Goal: Check status: Check status

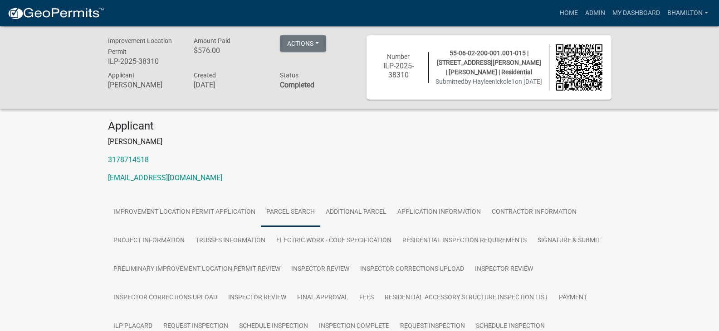
scroll to position [128, 0]
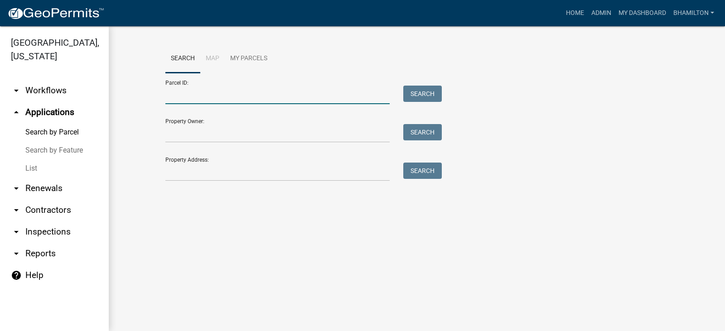
click at [190, 95] on input "Parcel ID:" at bounding box center [277, 95] width 224 height 19
paste input "55-06-12-300-001.002-015"
type input "55-06-12-300-001.002-015"
click at [413, 96] on button "Search" at bounding box center [423, 94] width 39 height 16
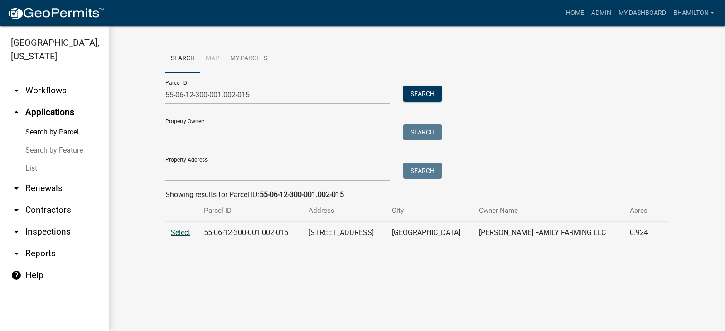
click at [174, 233] on span "Select" at bounding box center [180, 233] width 19 height 9
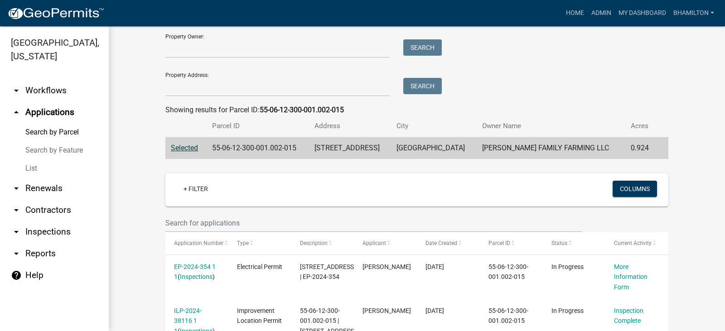
scroll to position [193, 0]
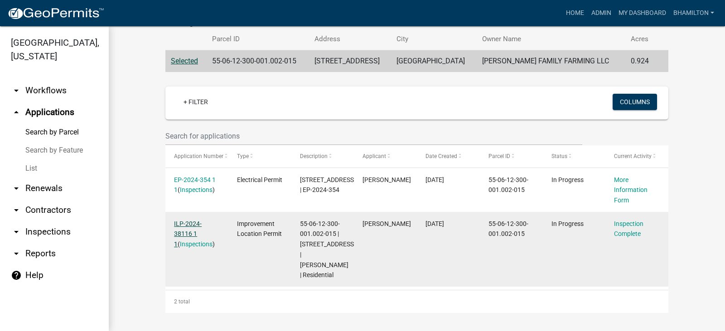
click at [196, 220] on link "ILP-2024-38116 1 1" at bounding box center [188, 234] width 28 height 28
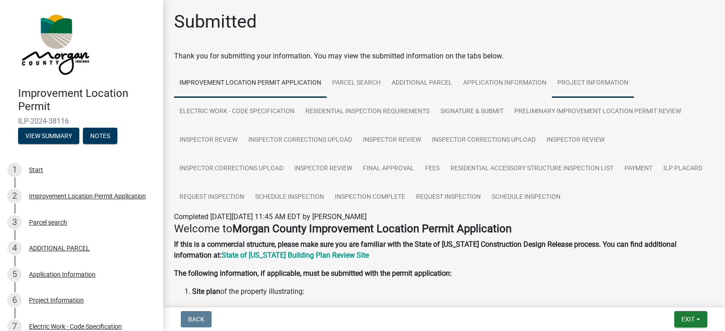
click at [574, 88] on link "Project Information" at bounding box center [593, 83] width 82 height 29
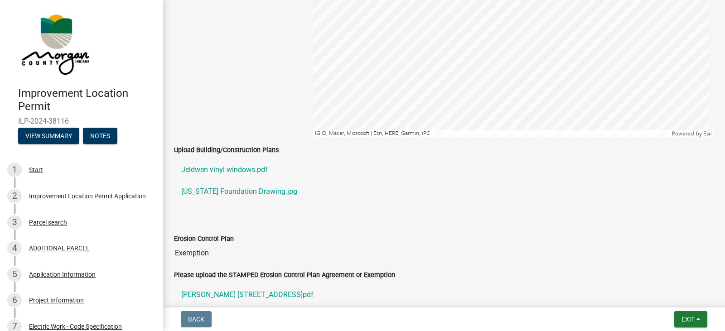
scroll to position [1541, 0]
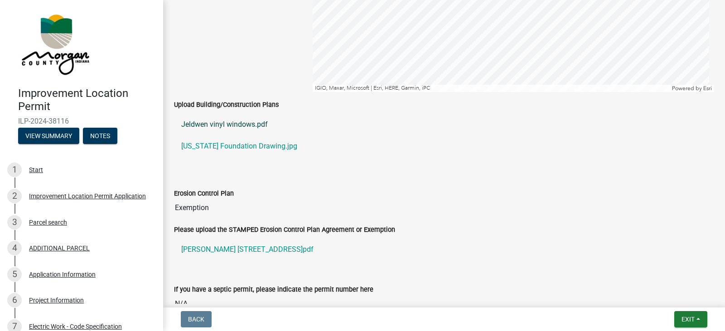
click at [244, 127] on link "Jeldwen vinyl windows.pdf" at bounding box center [444, 125] width 540 height 22
click at [250, 147] on link "[US_STATE] Foundation Drawing.jpg" at bounding box center [444, 147] width 540 height 22
click at [261, 251] on link "[PERSON_NAME] [STREET_ADDRESS]pdf" at bounding box center [444, 250] width 540 height 22
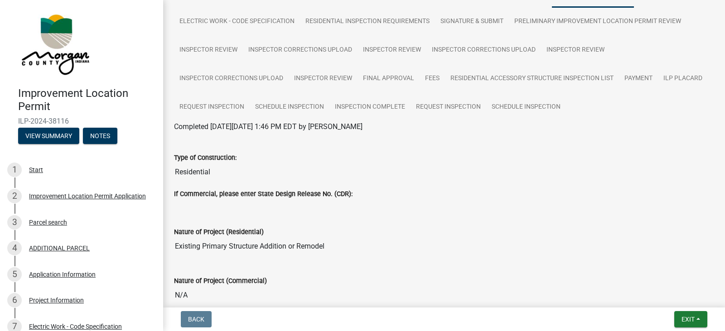
scroll to position [90, 0]
click at [377, 107] on link "Inspection Complete" at bounding box center [370, 107] width 81 height 29
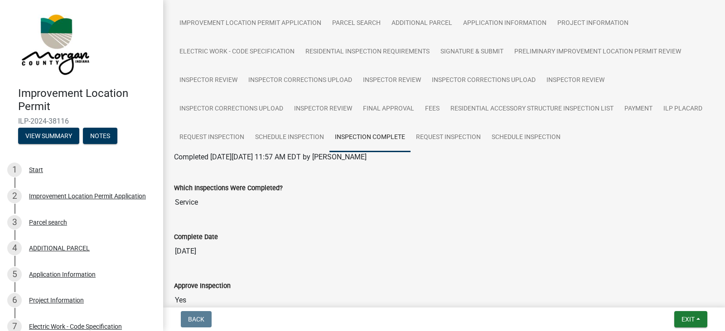
scroll to position [57, 0]
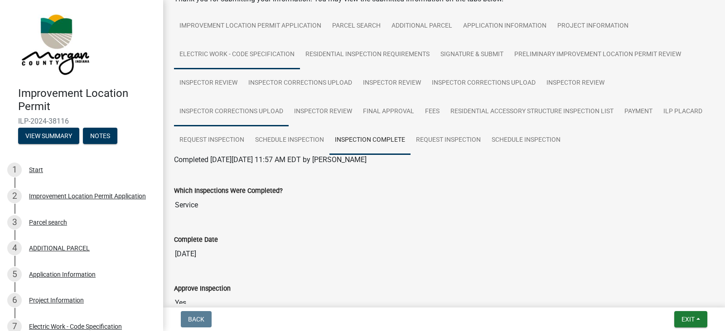
click at [242, 110] on link "Inspector Corrections Upload" at bounding box center [231, 111] width 115 height 29
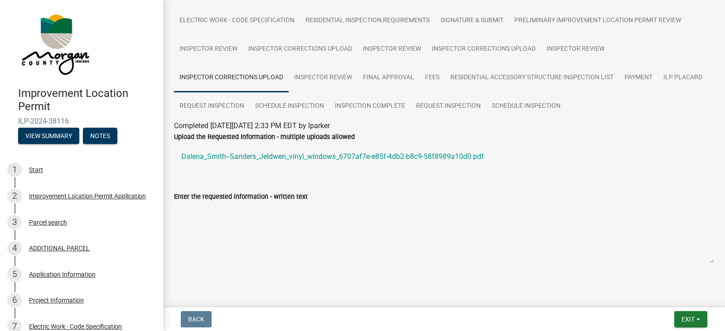
scroll to position [104, 0]
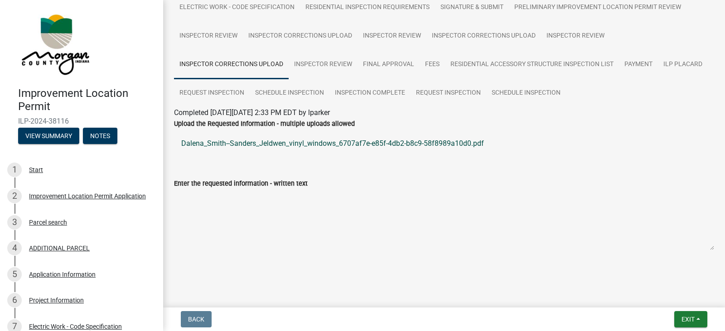
click at [350, 145] on link "Dalena_Smith--Sanders_Jeldwen_vinyl_windows_6707af7e-e85f-4db2-b8c9-58f8989a10d…" at bounding box center [444, 144] width 540 height 22
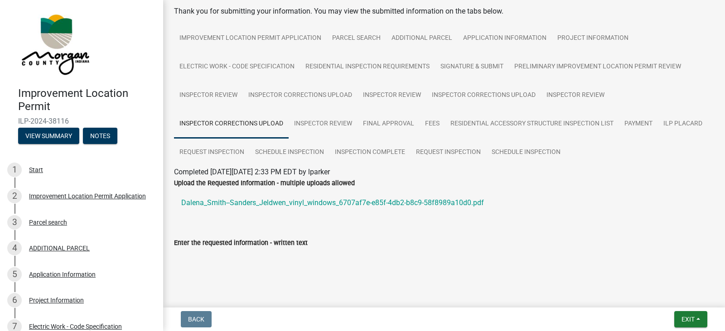
scroll to position [0, 0]
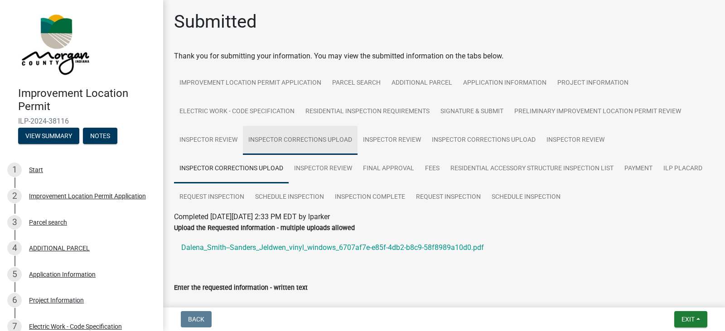
click at [316, 140] on link "Inspector Corrections Upload" at bounding box center [300, 140] width 115 height 29
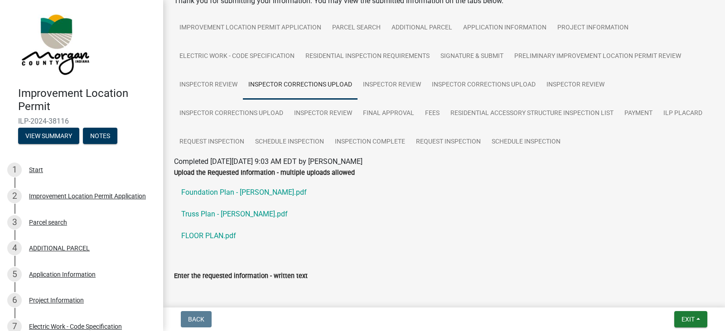
scroll to position [136, 0]
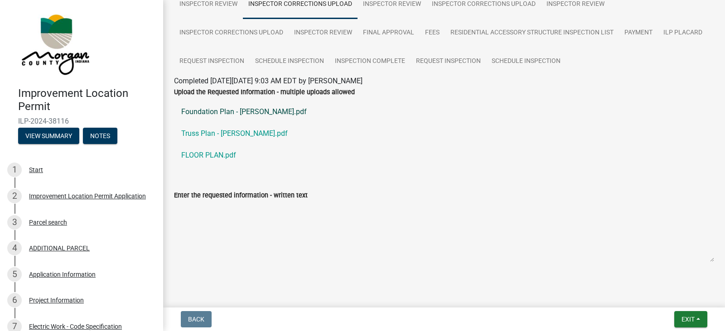
click at [264, 113] on link "Foundation Plan - [PERSON_NAME].pdf" at bounding box center [444, 112] width 540 height 22
click at [220, 153] on link "FLOOR PLAN.pdf" at bounding box center [444, 156] width 540 height 22
click at [230, 112] on link "Foundation Plan - [PERSON_NAME].pdf" at bounding box center [444, 112] width 540 height 22
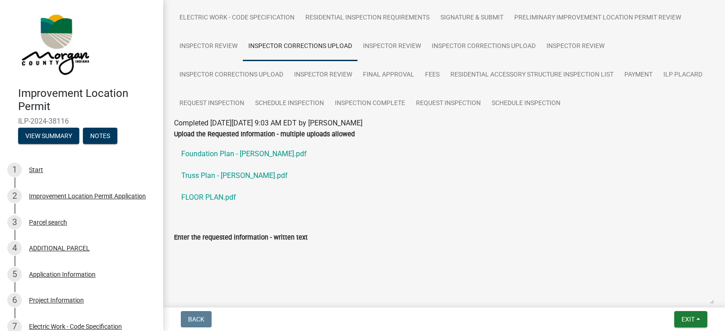
scroll to position [12, 0]
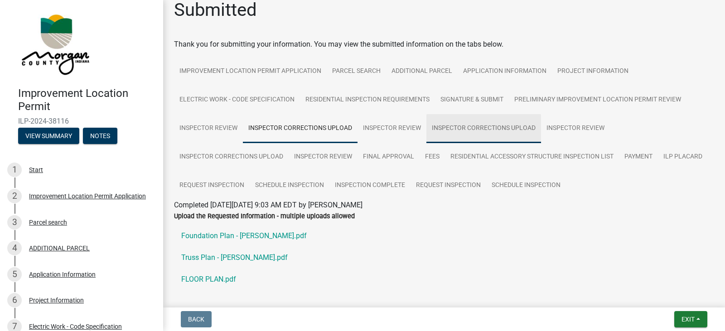
click at [454, 130] on link "Inspector Corrections Upload" at bounding box center [484, 128] width 115 height 29
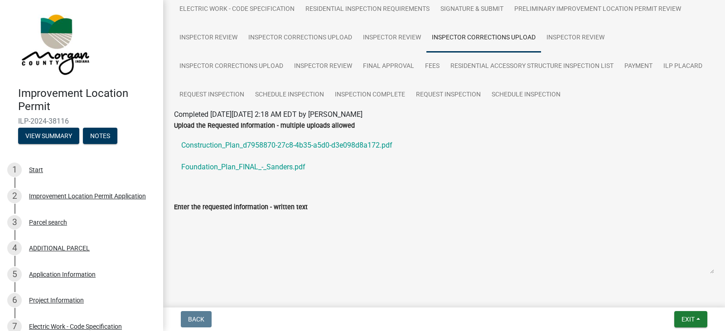
scroll to position [126, 0]
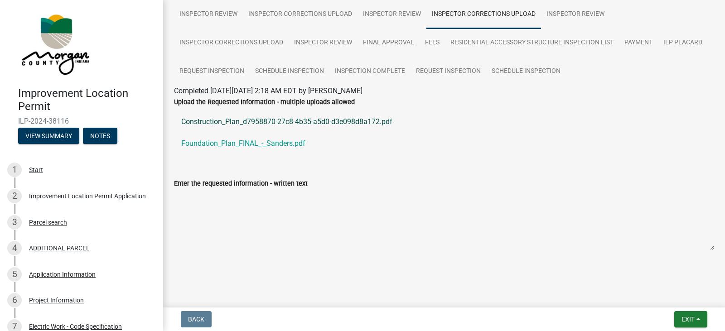
click at [288, 124] on link "Construction_Plan_d7958870-27c8-4b35-a5d0-d3e098d8a172.pdf" at bounding box center [444, 122] width 540 height 22
click at [259, 146] on link "Foundation_Plan_FINAL_-_Sanders.pdf" at bounding box center [444, 144] width 540 height 22
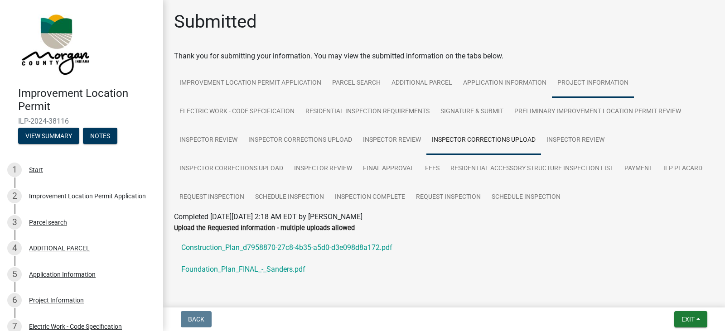
click at [597, 85] on link "Project Information" at bounding box center [593, 83] width 82 height 29
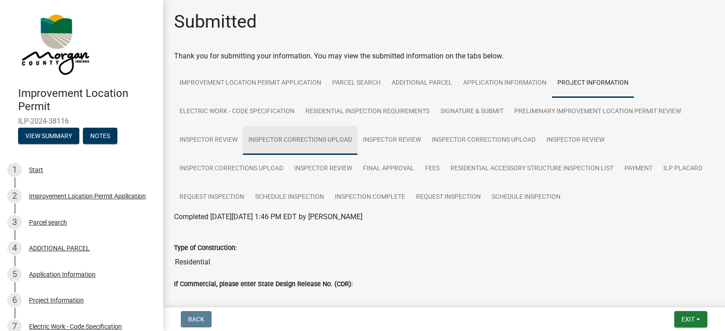
click at [285, 142] on link "Inspector Corrections Upload" at bounding box center [300, 140] width 115 height 29
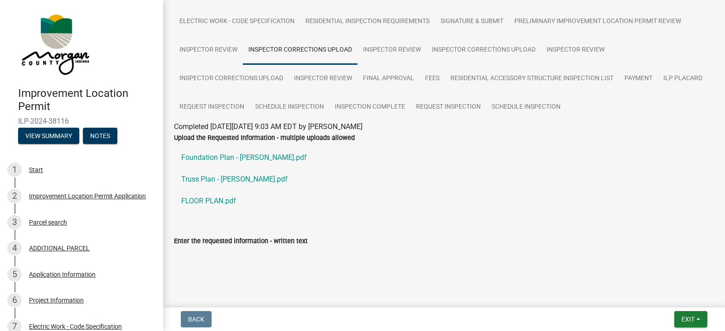
scroll to position [91, 0]
click at [221, 203] on link "FLOOR PLAN.pdf" at bounding box center [444, 201] width 540 height 22
click at [469, 49] on link "Inspector Corrections Upload" at bounding box center [484, 49] width 115 height 29
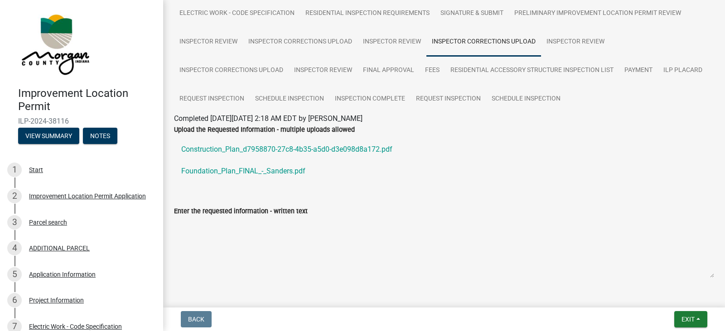
scroll to position [126, 0]
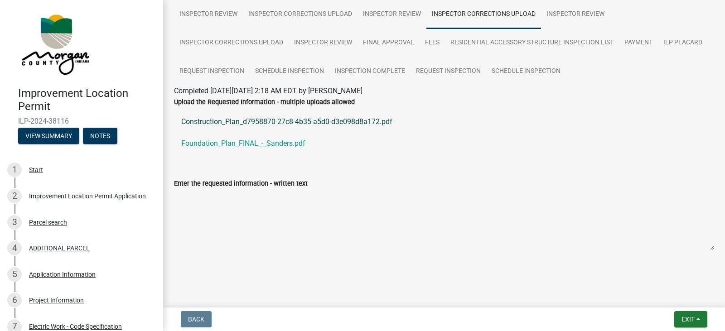
click at [353, 121] on link "Construction_Plan_d7958870-27c8-4b35-a5d0-d3e098d8a172.pdf" at bounding box center [444, 122] width 540 height 22
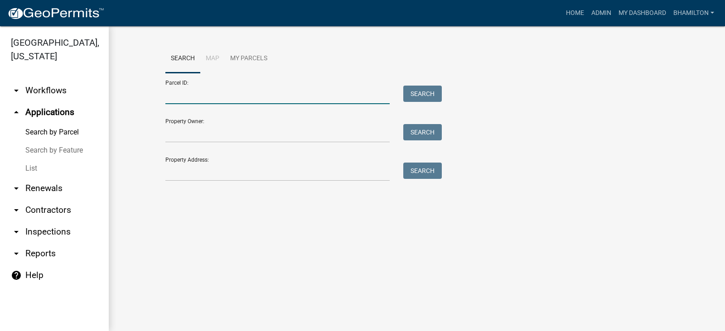
click at [189, 91] on input "Parcel ID:" at bounding box center [277, 95] width 224 height 19
paste input "55-06-12-300-001.002-015"
type input "55-06-12-300-001.002-015"
click at [411, 93] on button "Search" at bounding box center [423, 94] width 39 height 16
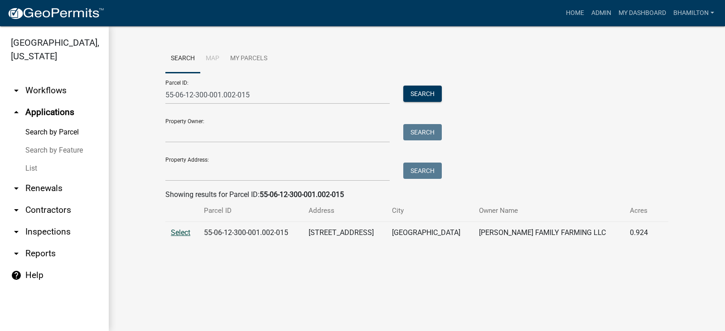
click at [190, 233] on span "Select" at bounding box center [180, 233] width 19 height 9
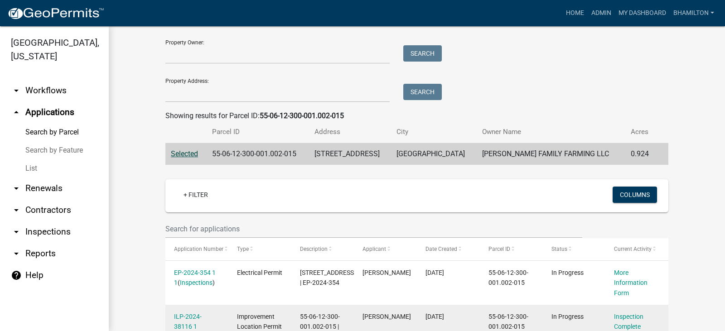
scroll to position [193, 0]
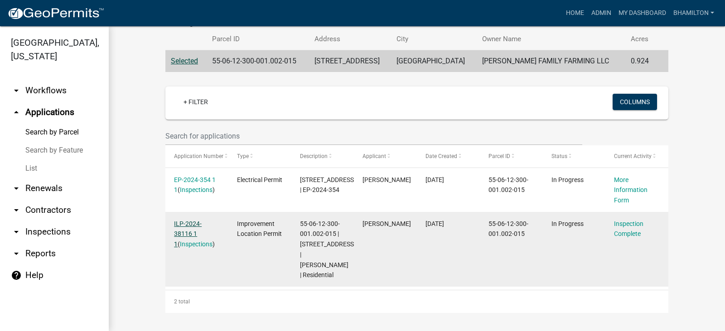
click at [202, 220] on link "ILP-2024-38116 1 1" at bounding box center [188, 234] width 28 height 28
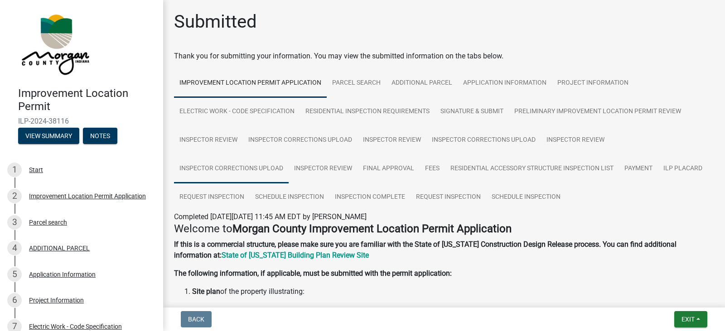
click at [214, 167] on link "Inspector Corrections Upload" at bounding box center [231, 169] width 115 height 29
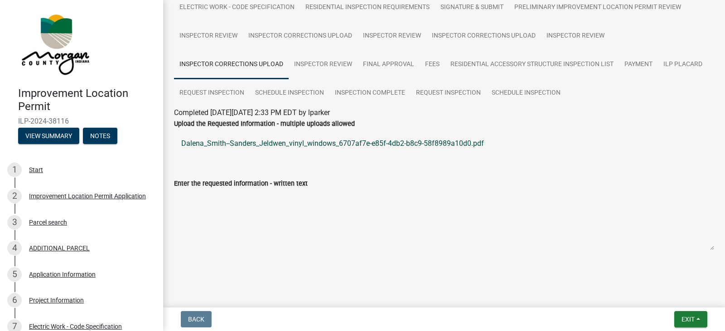
scroll to position [59, 0]
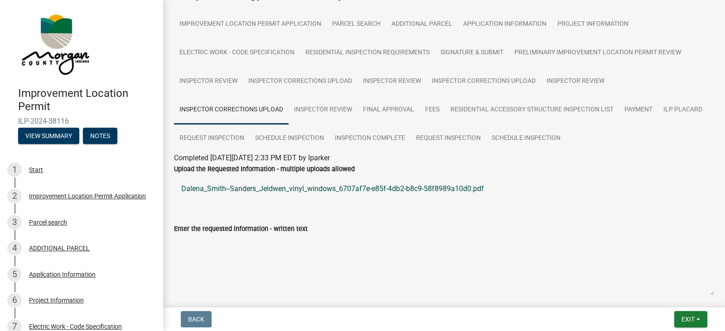
click at [278, 191] on link "Dalena_Smith--Sanders_Jeldwen_vinyl_windows_6707af7e-e85f-4db2-b8c9-58f8989a10d…" at bounding box center [444, 189] width 540 height 22
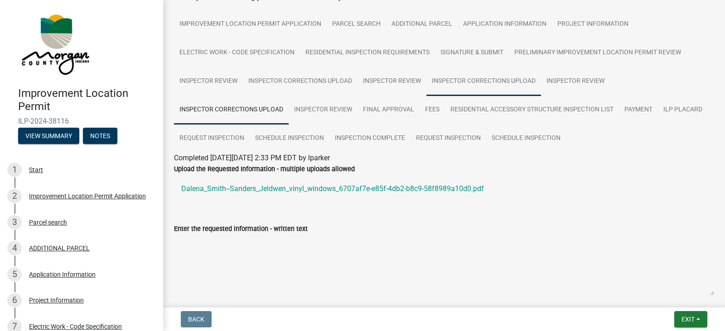
click at [466, 80] on link "Inspector Corrections Upload" at bounding box center [484, 81] width 115 height 29
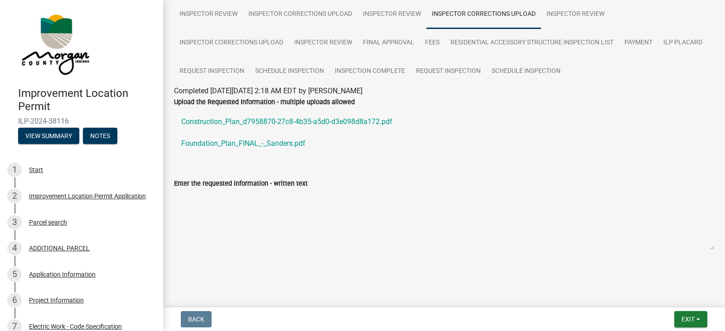
scroll to position [0, 0]
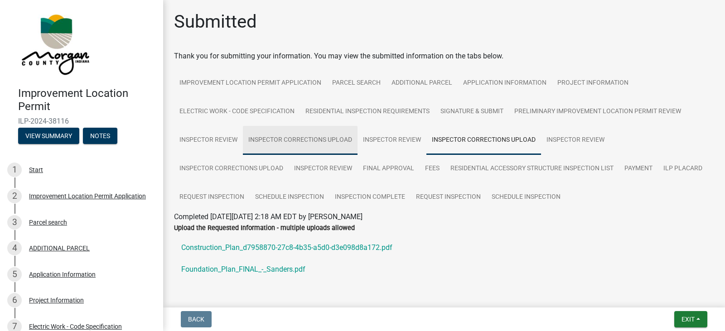
click at [293, 139] on link "Inspector Corrections Upload" at bounding box center [300, 140] width 115 height 29
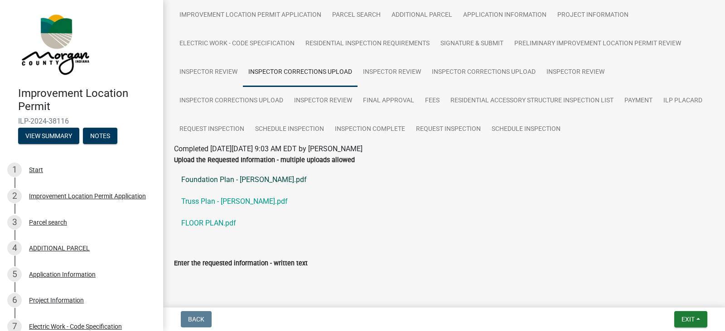
scroll to position [148, 0]
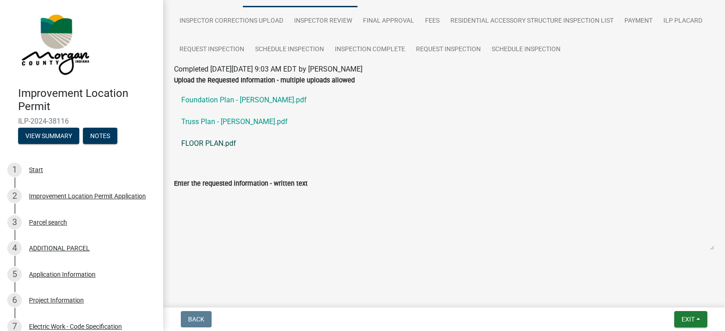
click at [212, 141] on link "FLOOR PLAN.pdf" at bounding box center [444, 144] width 540 height 22
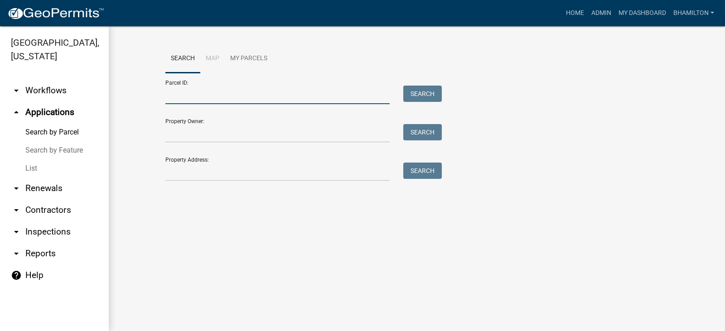
click at [175, 96] on input "Parcel ID:" at bounding box center [277, 95] width 224 height 19
paste input "55-06-02-200-001.001-015"
type input "55-06-02-200-001.001-015"
click at [418, 97] on button "Search" at bounding box center [423, 94] width 39 height 16
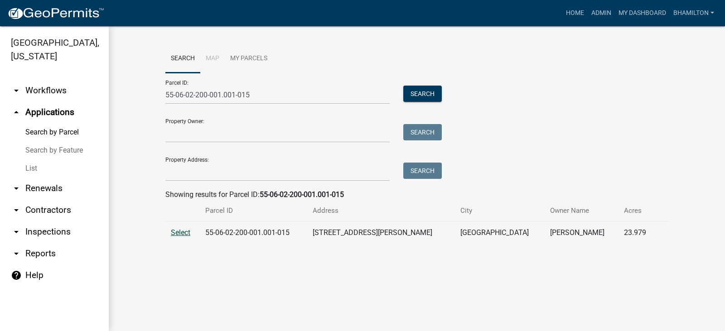
click at [177, 232] on span "Select" at bounding box center [180, 233] width 19 height 9
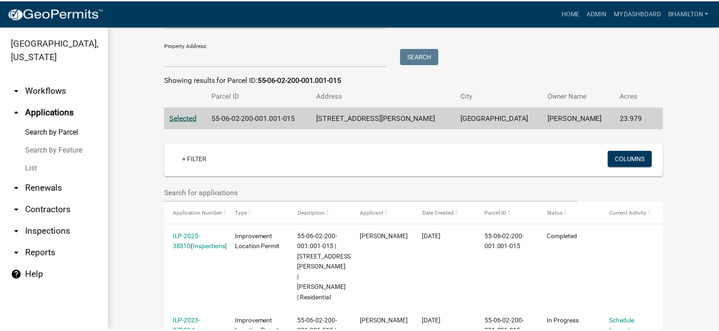
scroll to position [203, 0]
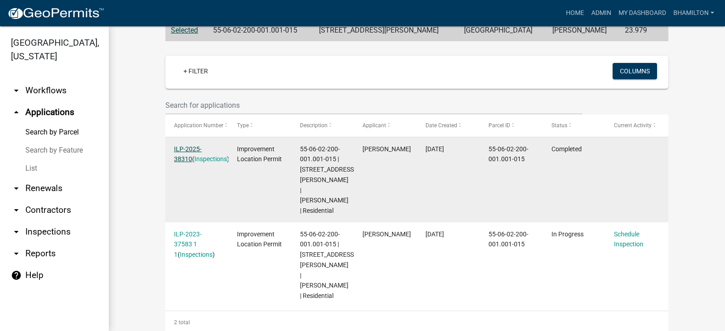
click at [202, 151] on link "ILP-2025-38310" at bounding box center [188, 155] width 28 height 18
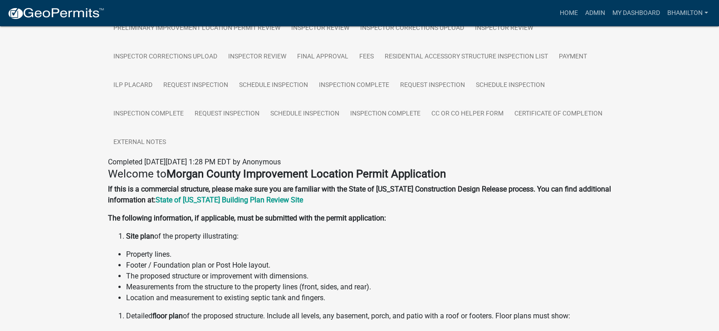
scroll to position [227, 0]
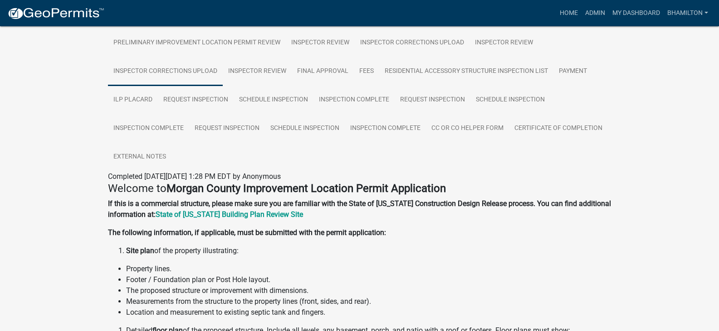
click at [204, 71] on link "Inspector Corrections Upload" at bounding box center [165, 71] width 115 height 29
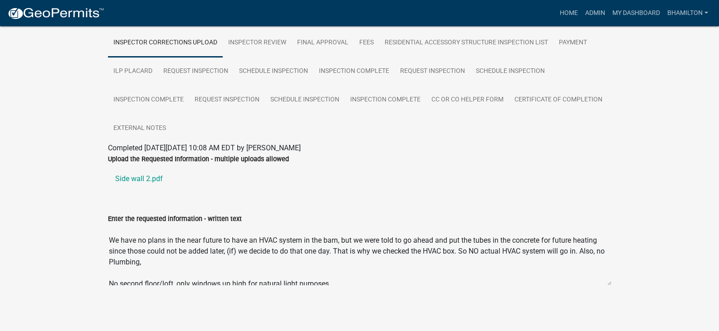
scroll to position [42, 0]
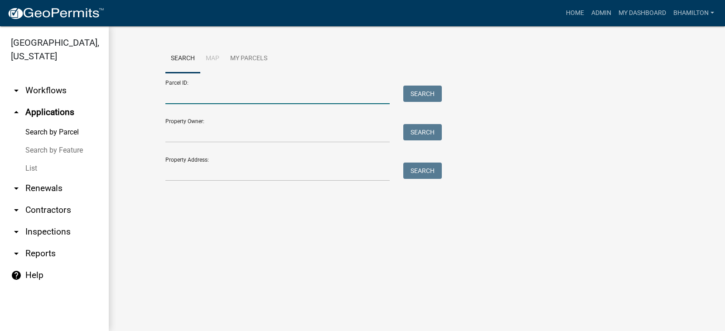
click at [230, 91] on input "Parcel ID:" at bounding box center [277, 95] width 224 height 19
paste input "55-06-15-300-011.000-015"
type input "55-06-15-300-011.000-015"
click at [440, 92] on button "Search" at bounding box center [423, 94] width 39 height 16
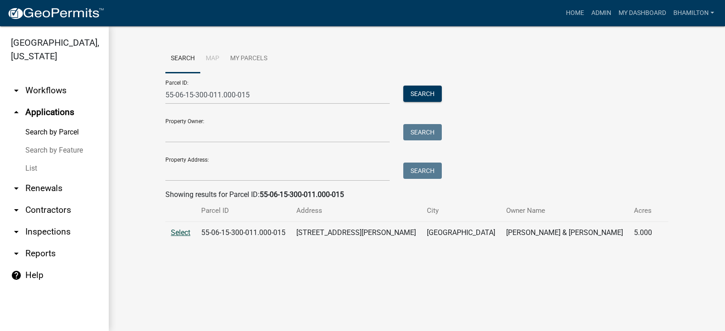
click at [177, 235] on span "Select" at bounding box center [180, 233] width 19 height 9
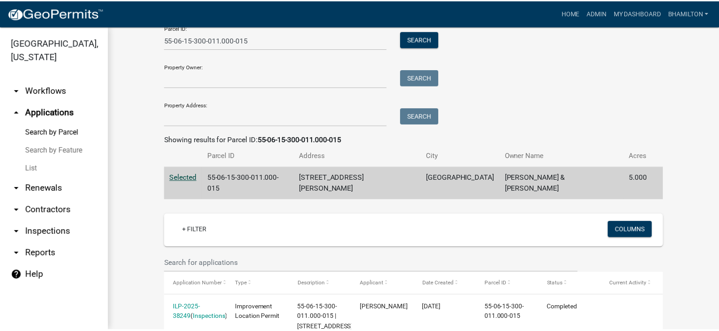
scroll to position [128, 0]
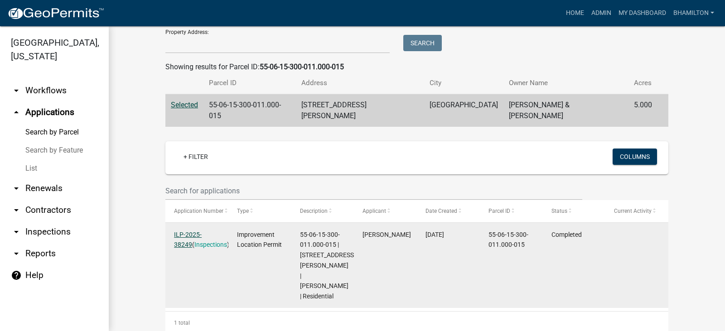
click at [198, 231] on link "ILP-2025-38249" at bounding box center [188, 240] width 28 height 18
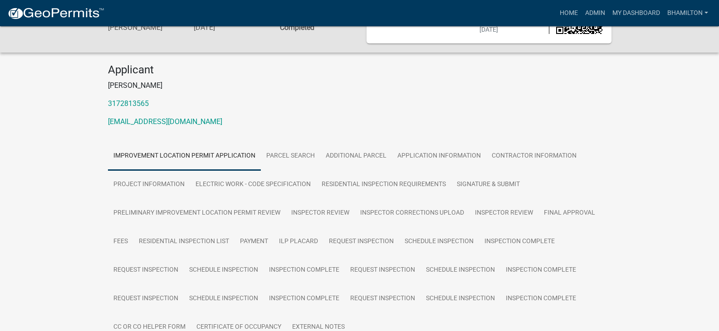
scroll to position [181, 0]
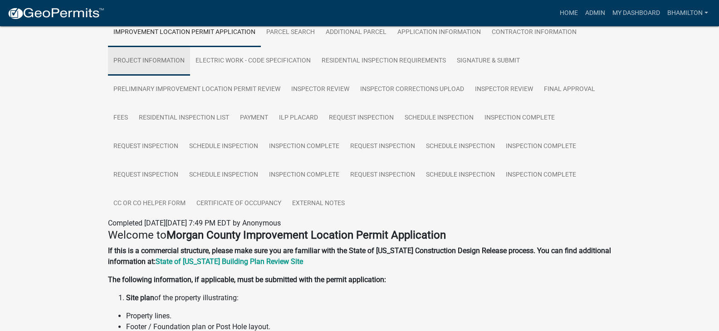
click at [170, 60] on link "Project Information" at bounding box center [149, 61] width 82 height 29
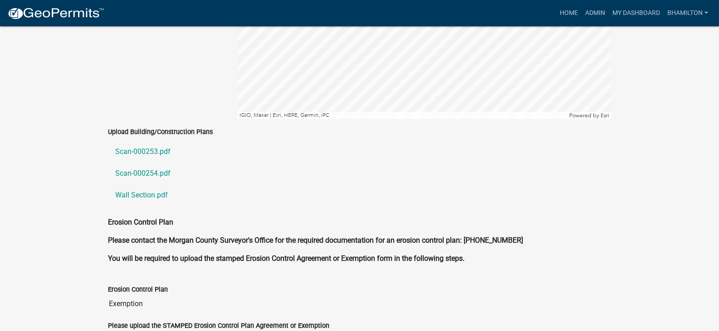
scroll to position [2037, 0]
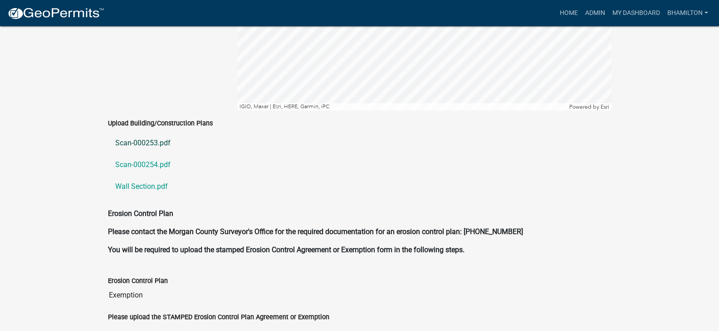
click at [150, 132] on link "Scan-000253.pdf" at bounding box center [359, 143] width 503 height 22
click at [148, 154] on link "Scan-000254.pdf" at bounding box center [359, 165] width 503 height 22
click at [156, 133] on link "Scan-000253.pdf" at bounding box center [359, 143] width 503 height 22
click at [152, 154] on link "Scan-000254.pdf" at bounding box center [359, 165] width 503 height 22
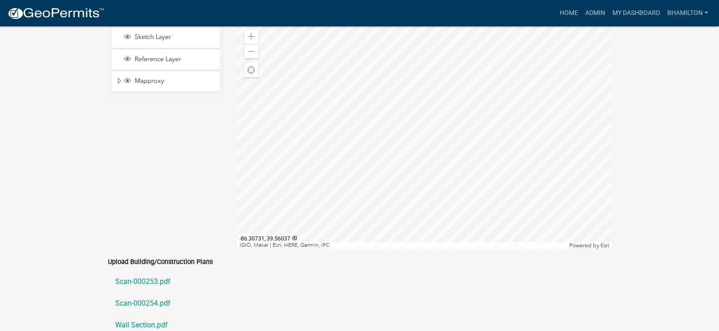
scroll to position [1901, 0]
